Goal: Task Accomplishment & Management: Manage account settings

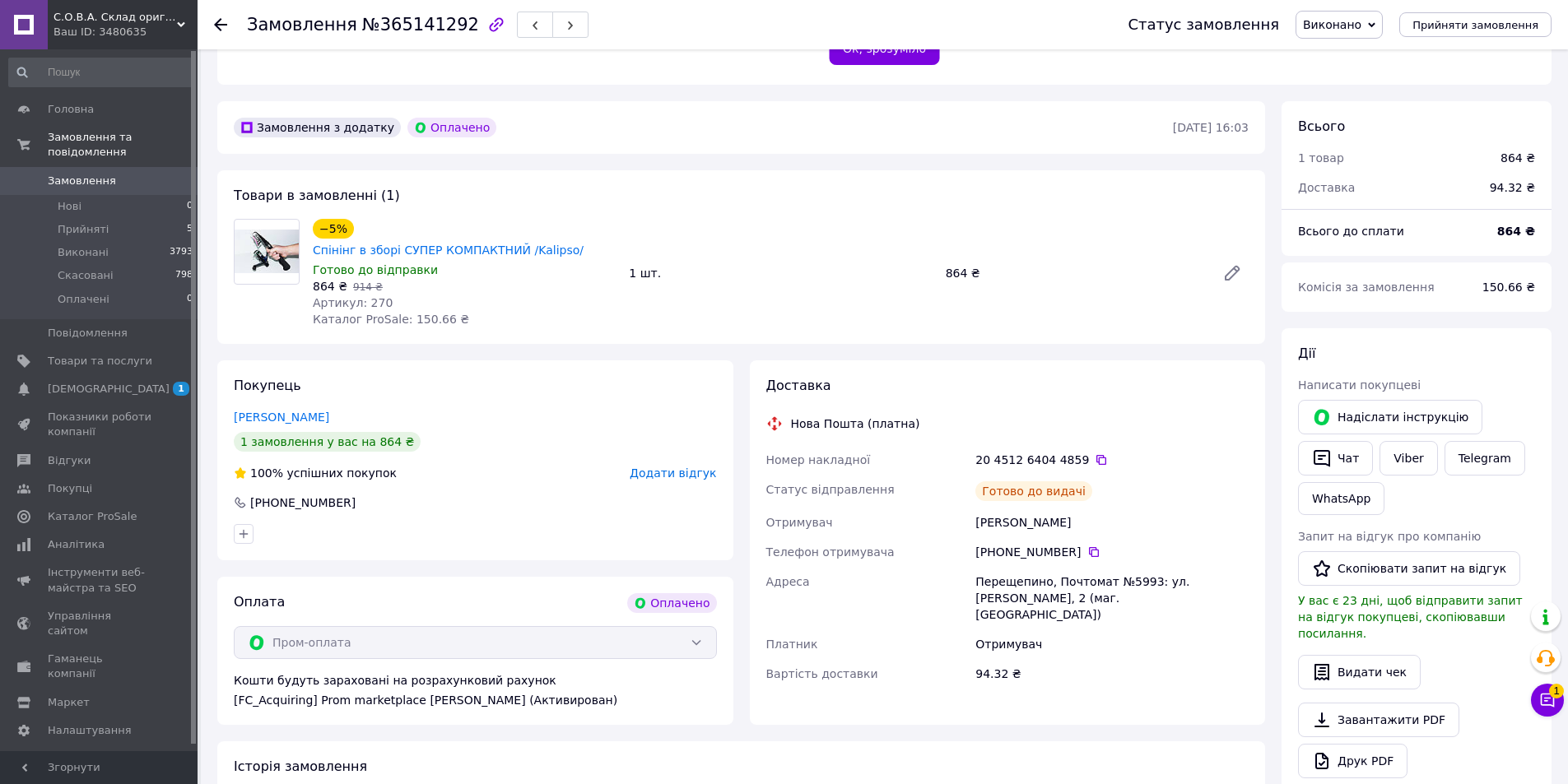
scroll to position [419, 0]
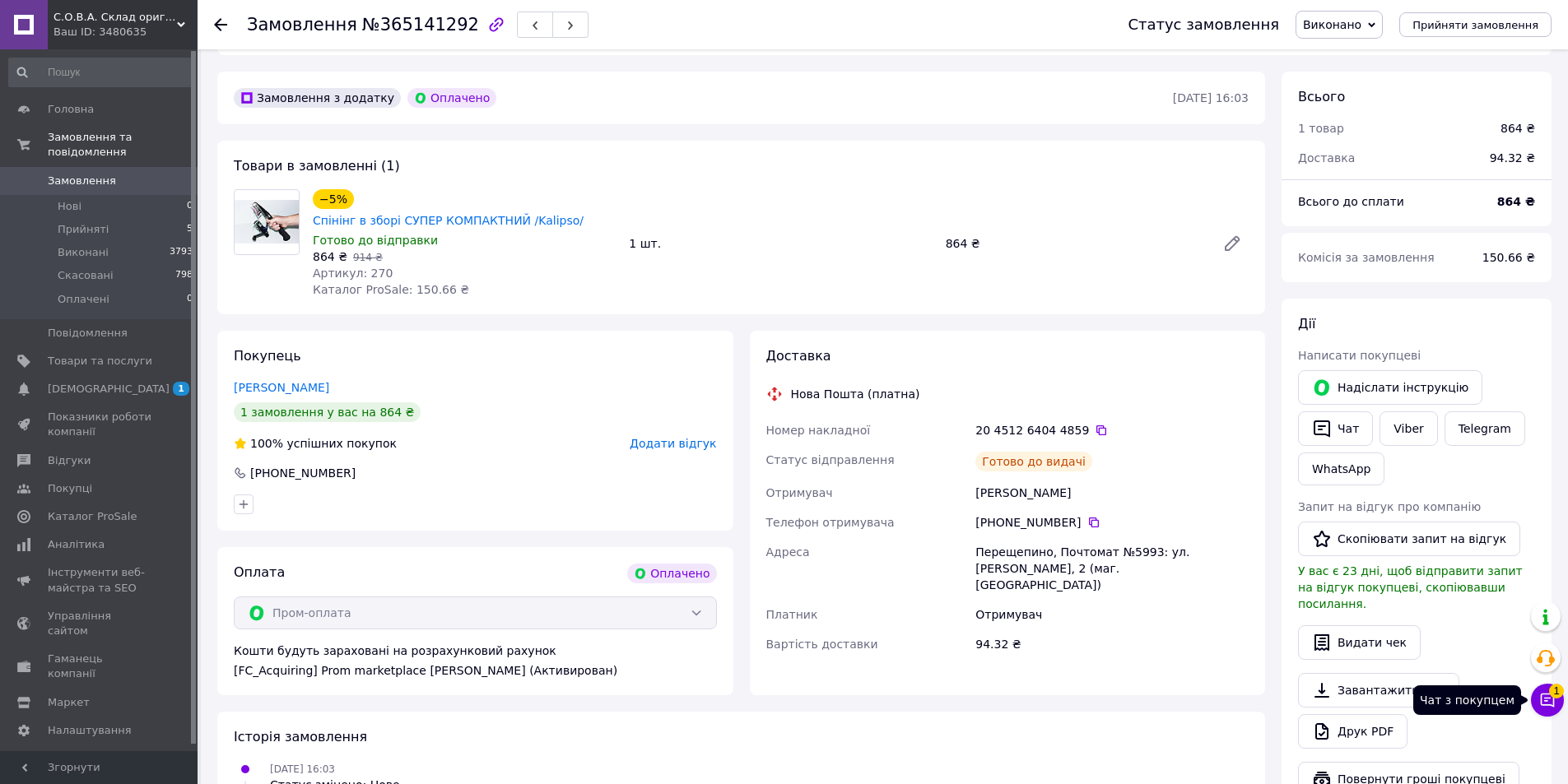
click at [1547, 704] on icon at bounding box center [1547, 700] width 17 height 17
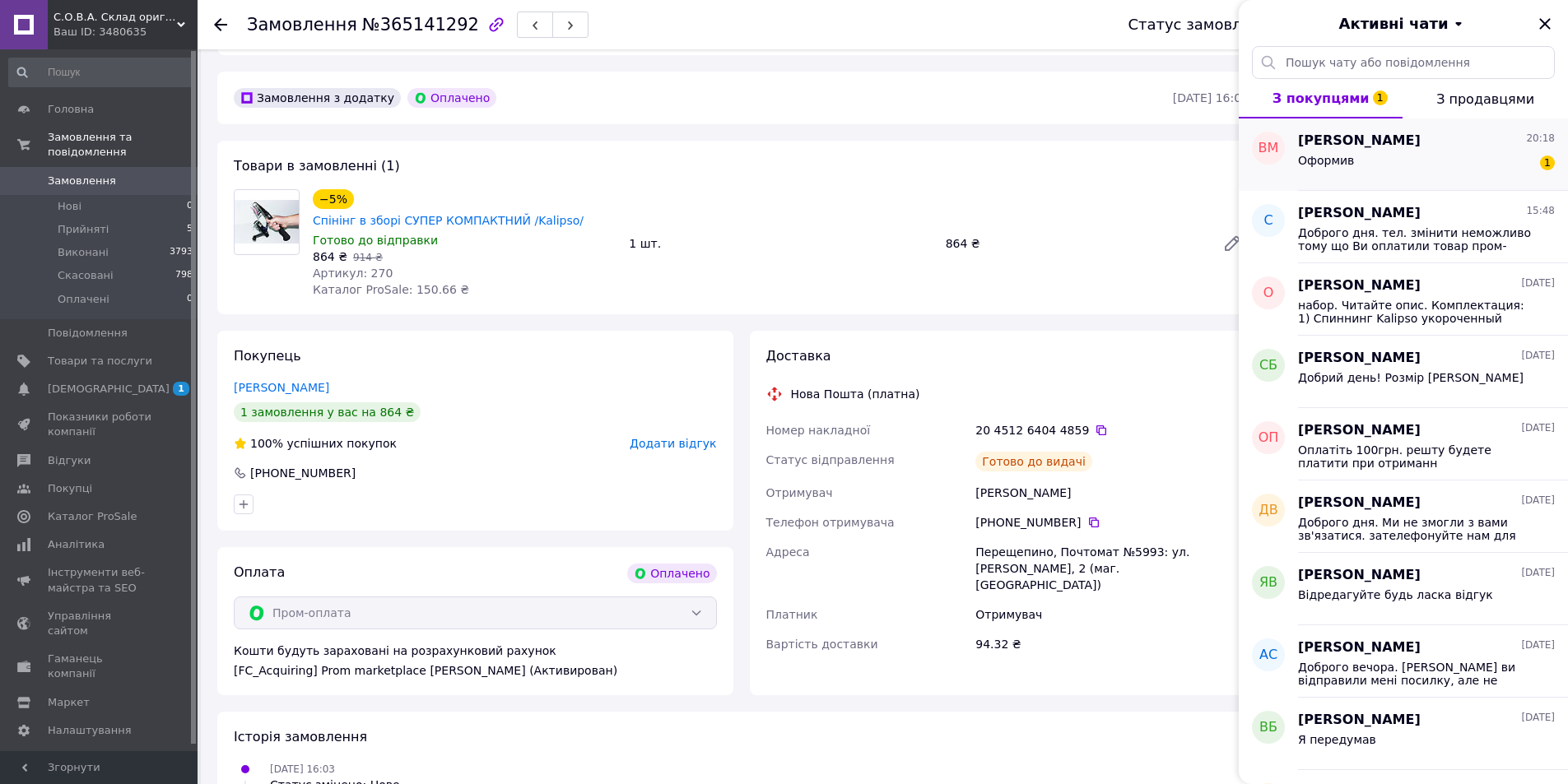
click at [1442, 173] on div "Оформив 1" at bounding box center [1426, 163] width 257 height 27
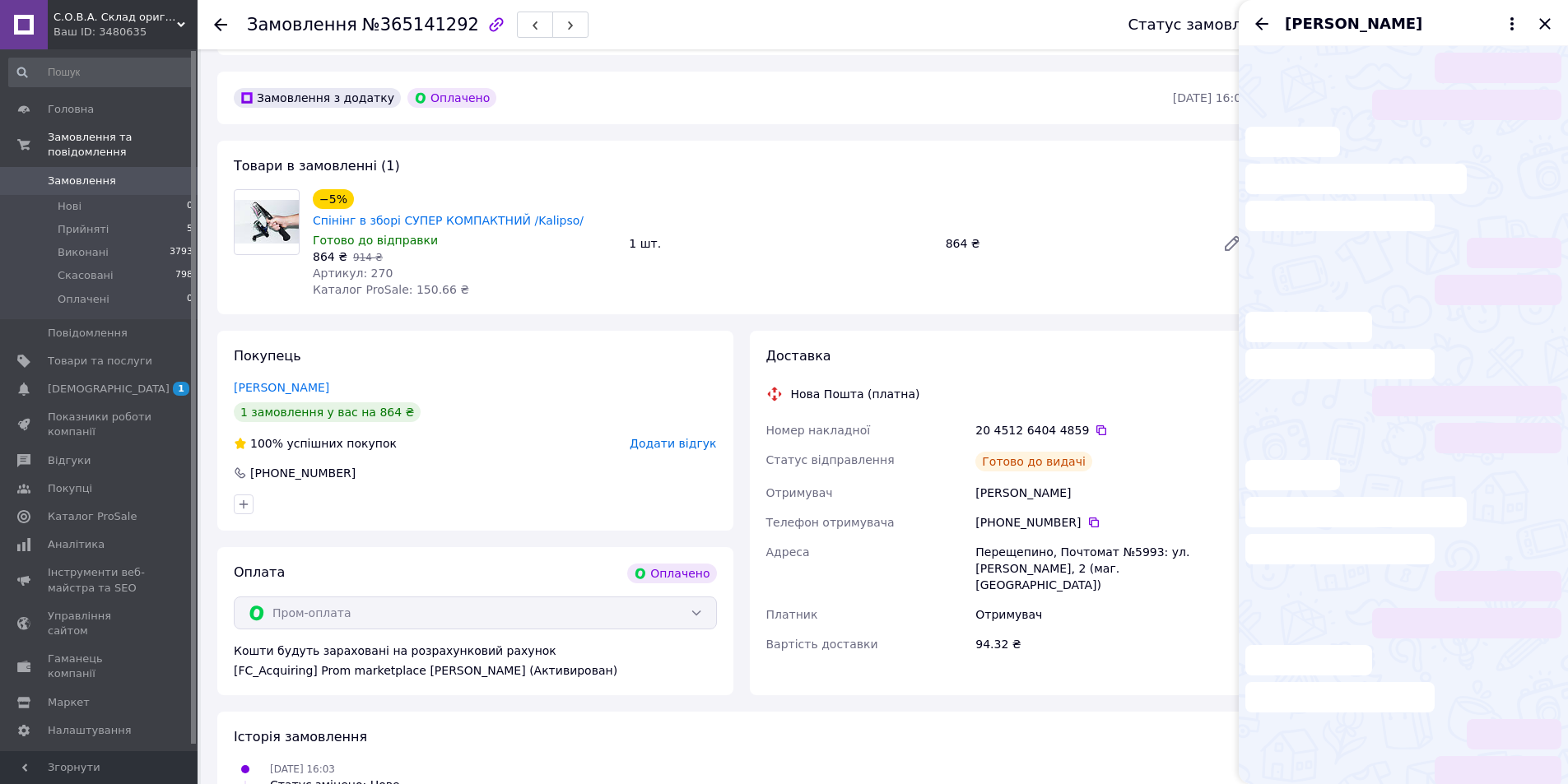
scroll to position [7, 0]
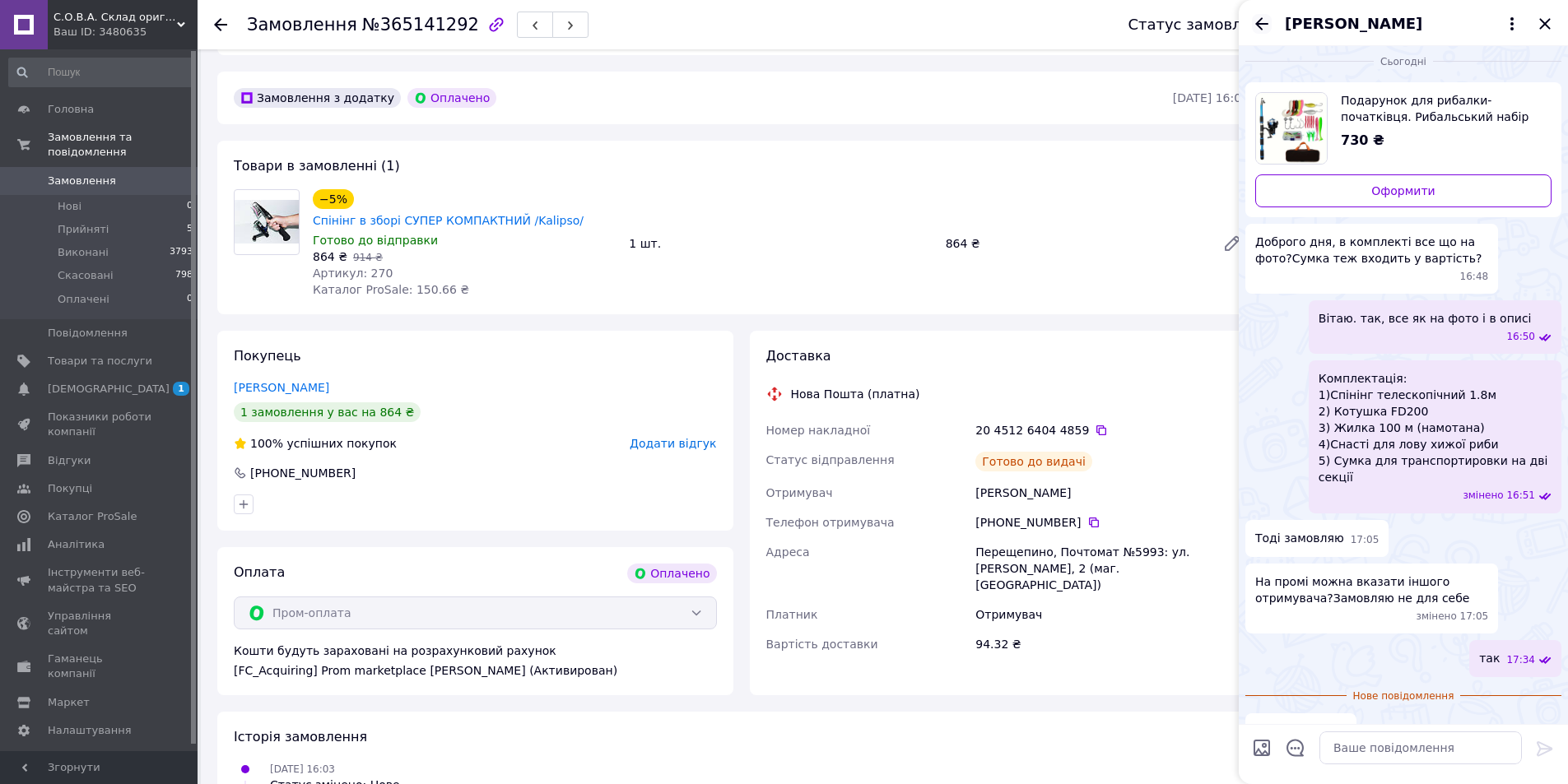
click at [1256, 23] on icon "Назад" at bounding box center [1262, 23] width 13 height 12
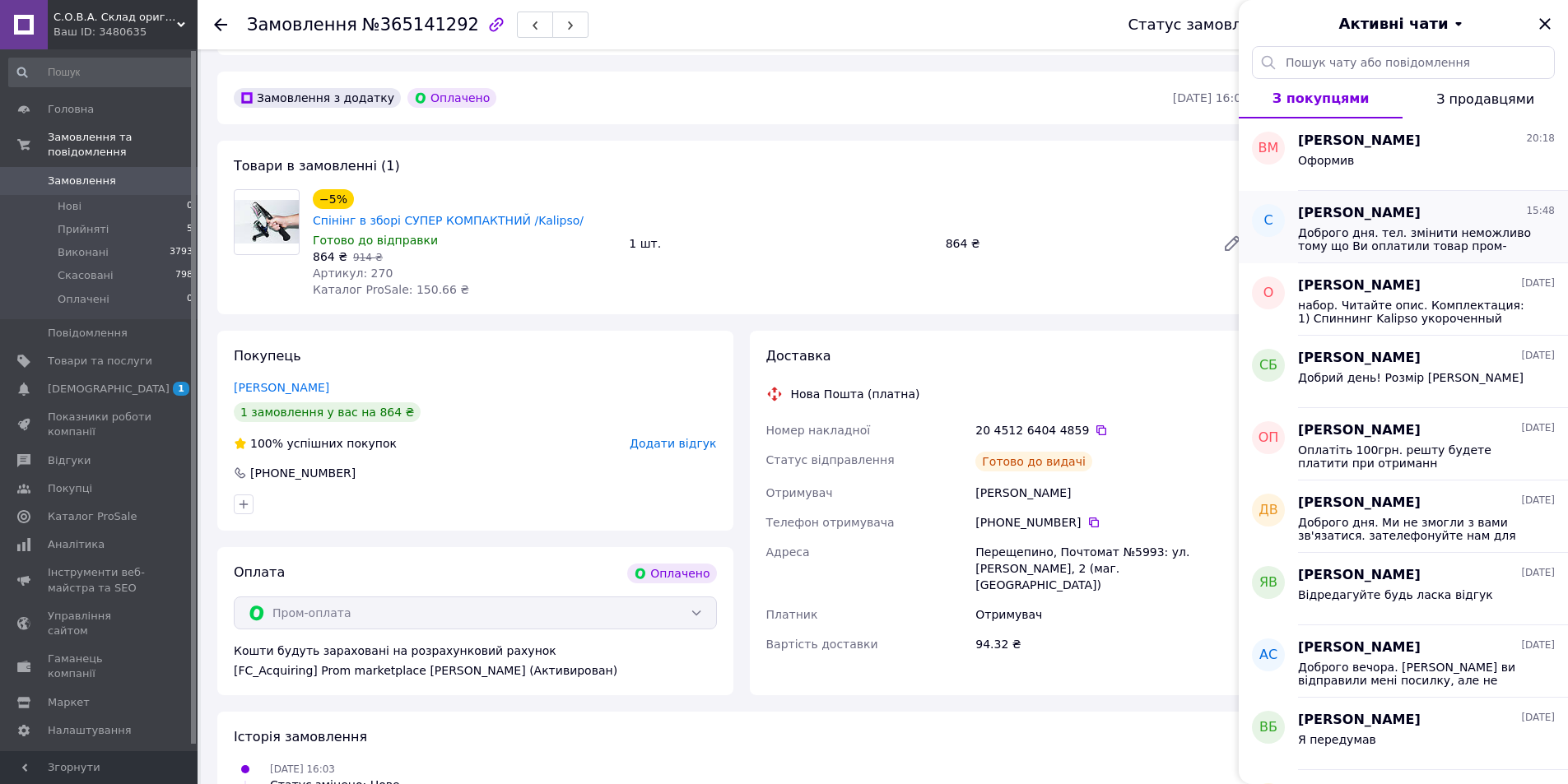
click at [1447, 246] on span "Доброго дня. тел. змінити неможливо тому що Ви оплатили товар пром- оплатою. По…" at bounding box center [1415, 240] width 234 height 27
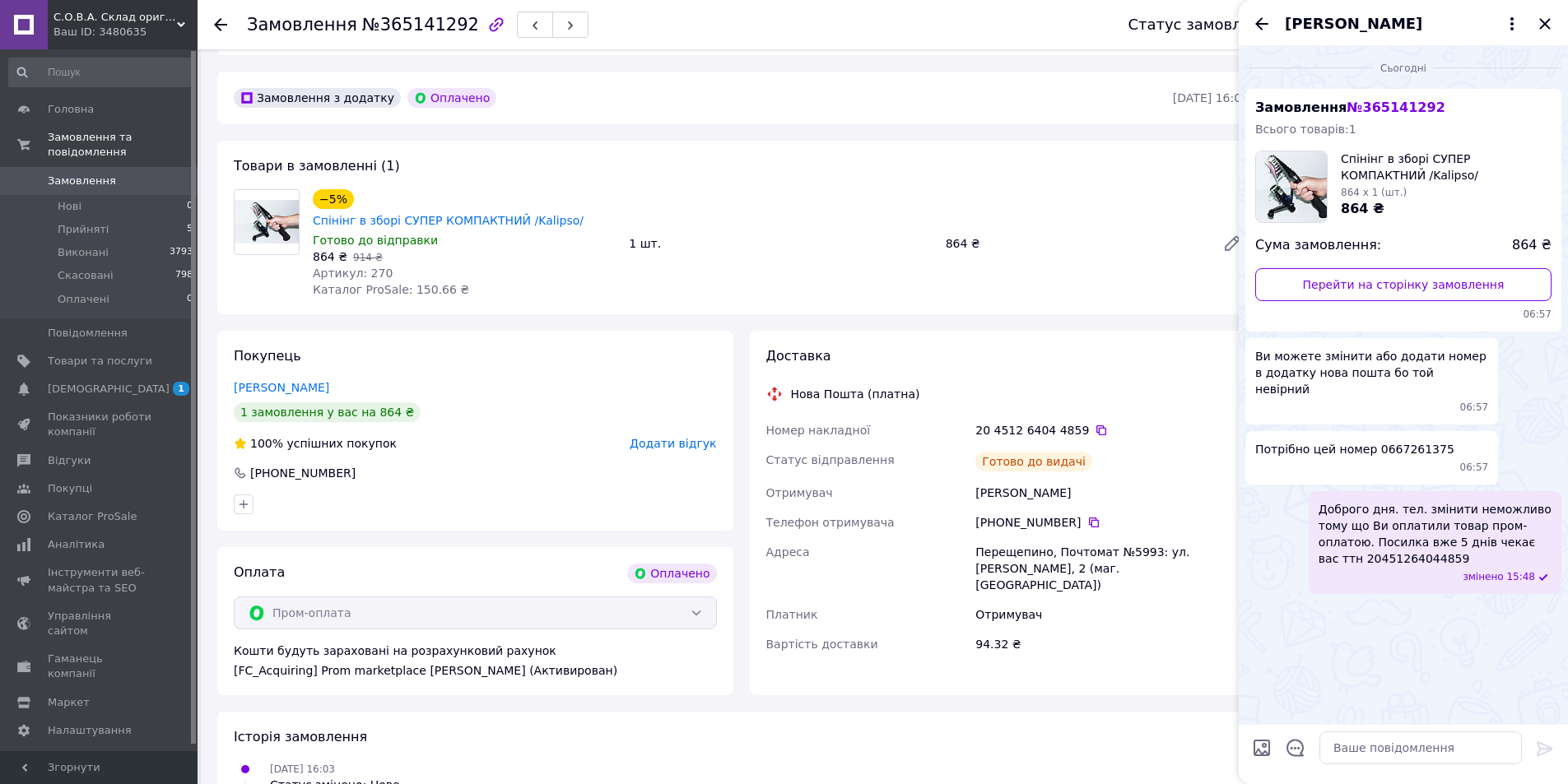
click at [522, 450] on div "Покупець Кільчевський Сергій 1 замовлення у вас на 864 ₴ 100% успішних покупок …" at bounding box center [474, 431] width 516 height 200
